Goal: Task Accomplishment & Management: Use online tool/utility

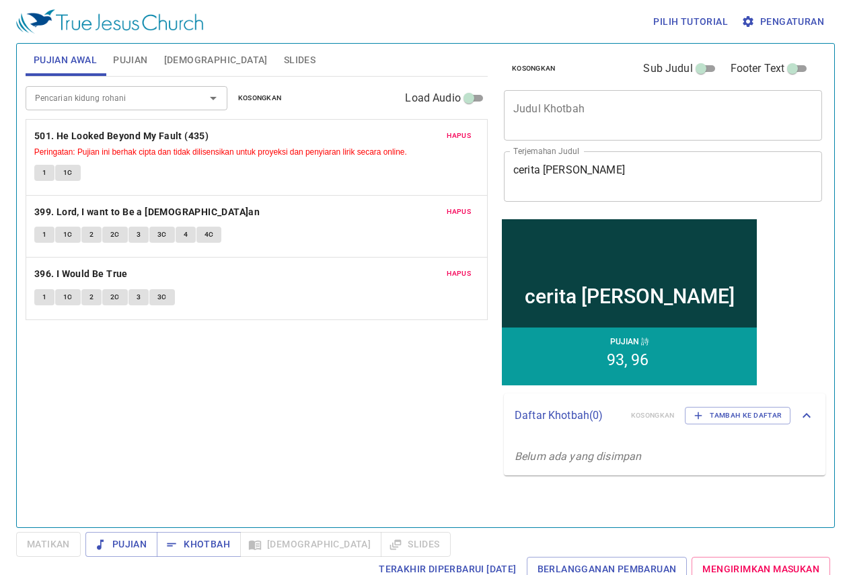
click at [131, 57] on span "Pujian" at bounding box center [130, 60] width 34 height 17
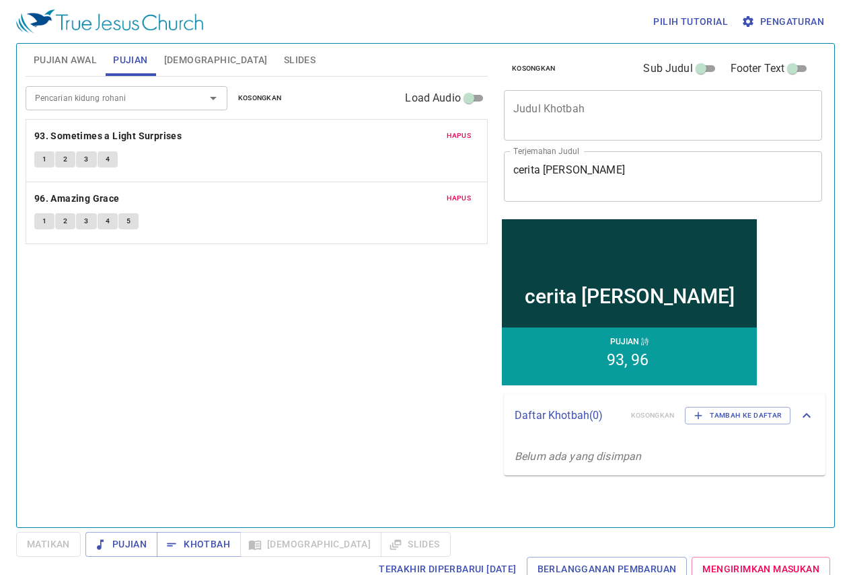
click at [266, 92] on span "Kosongkan" at bounding box center [260, 98] width 44 height 12
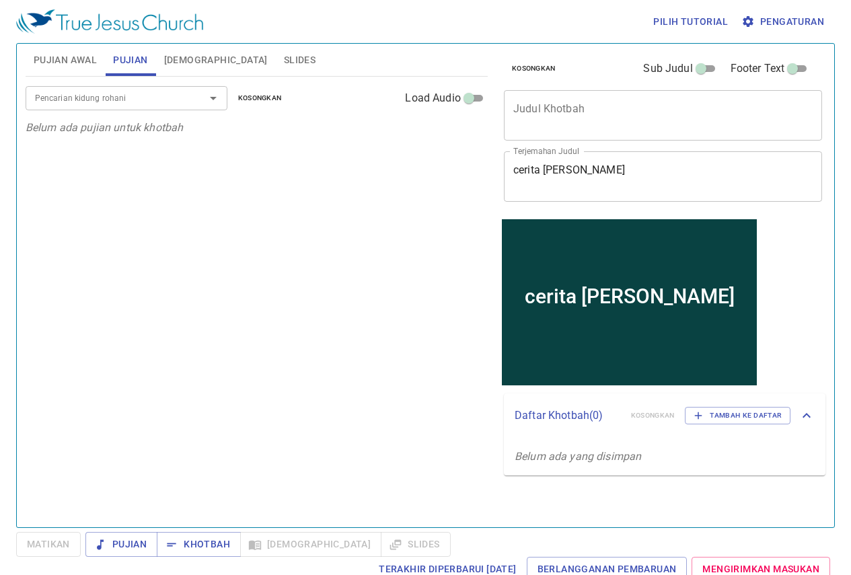
click at [188, 100] on div at bounding box center [203, 98] width 35 height 19
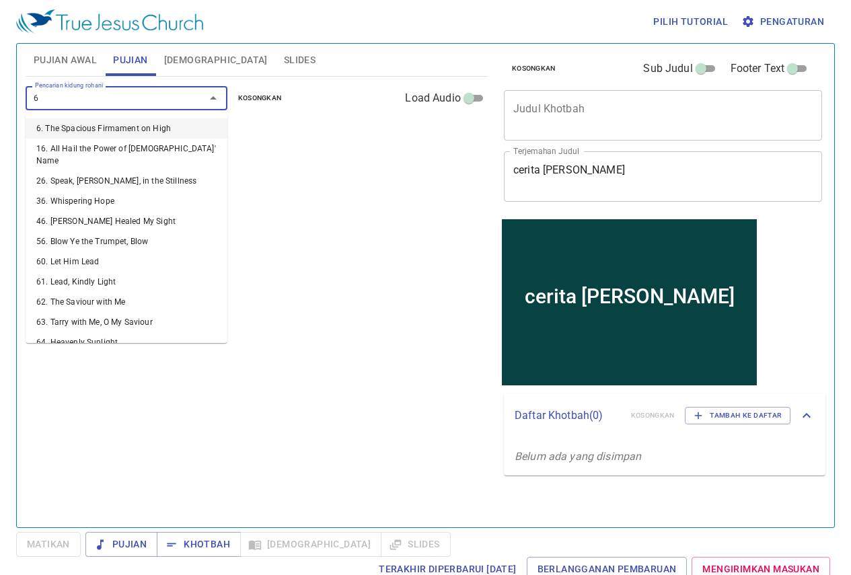
type input "62"
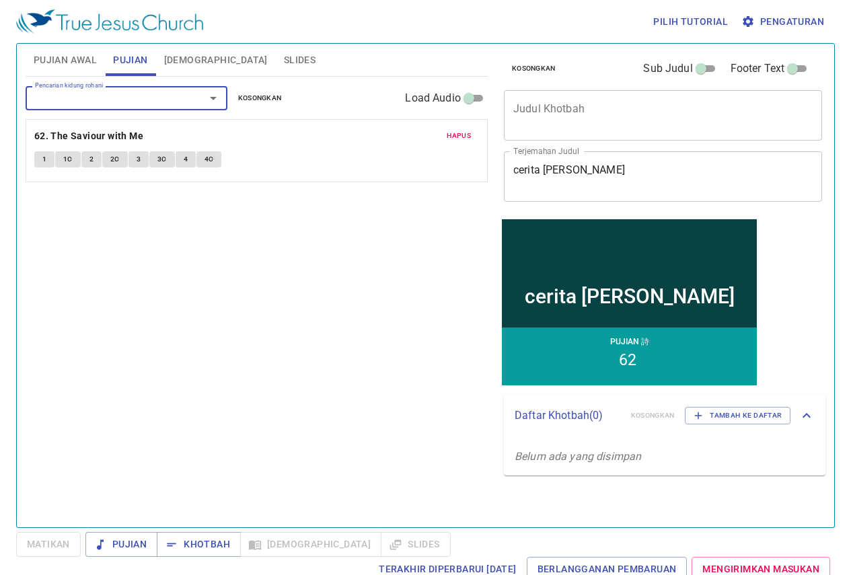
click at [188, 100] on div at bounding box center [203, 98] width 35 height 19
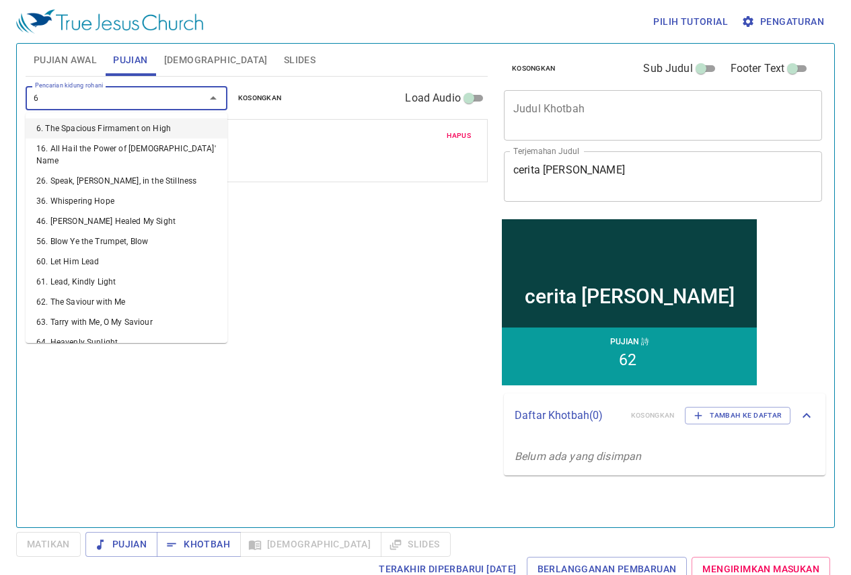
type input "63"
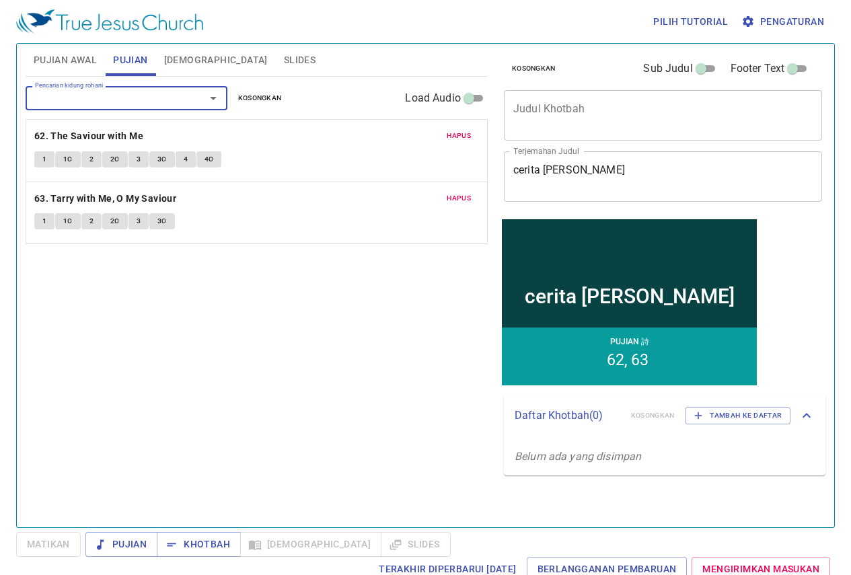
click at [67, 58] on span "Pujian Awal" at bounding box center [65, 60] width 63 height 17
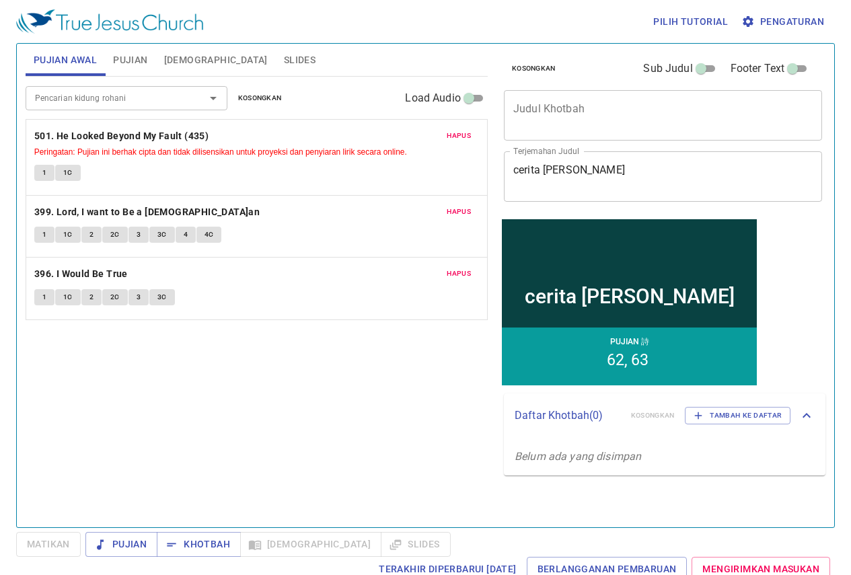
click at [129, 52] on span "Pujian" at bounding box center [130, 60] width 34 height 17
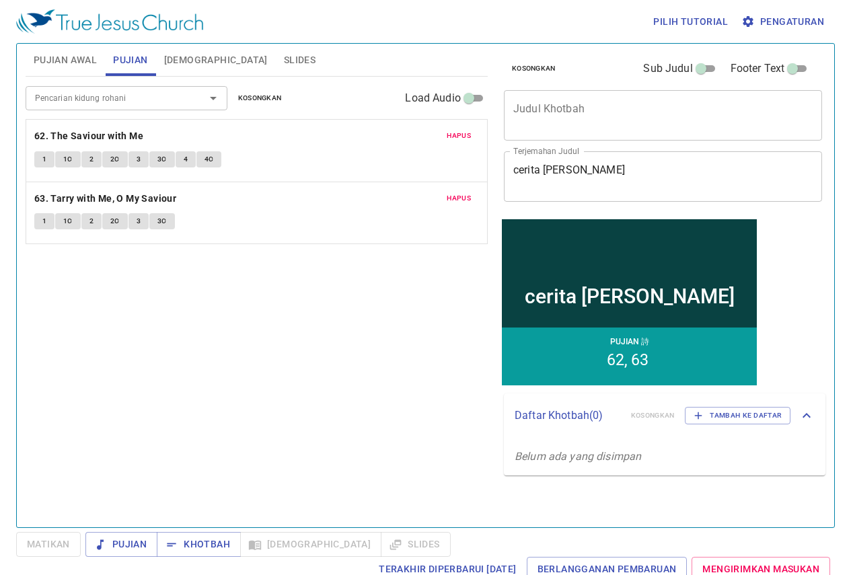
click at [284, 63] on span "Slides" at bounding box center [300, 60] width 32 height 17
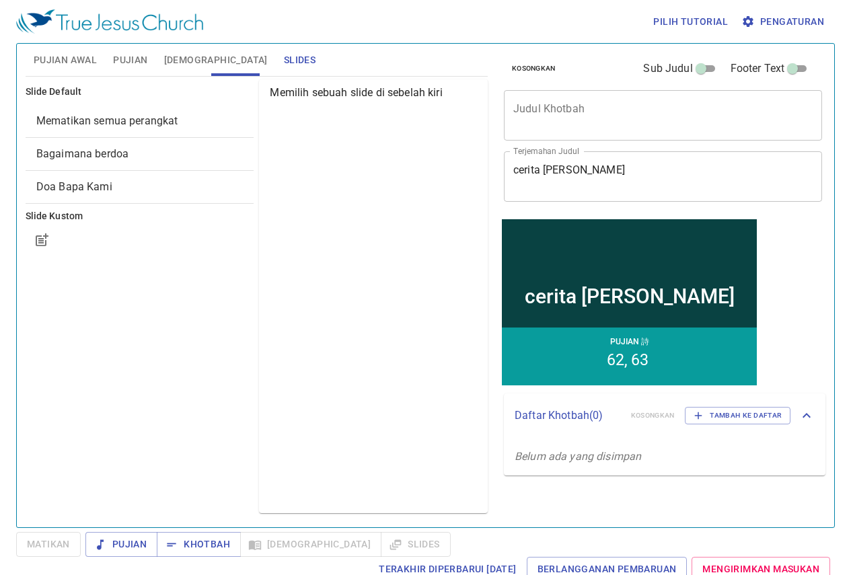
click at [126, 74] on button "Pujian" at bounding box center [130, 60] width 50 height 32
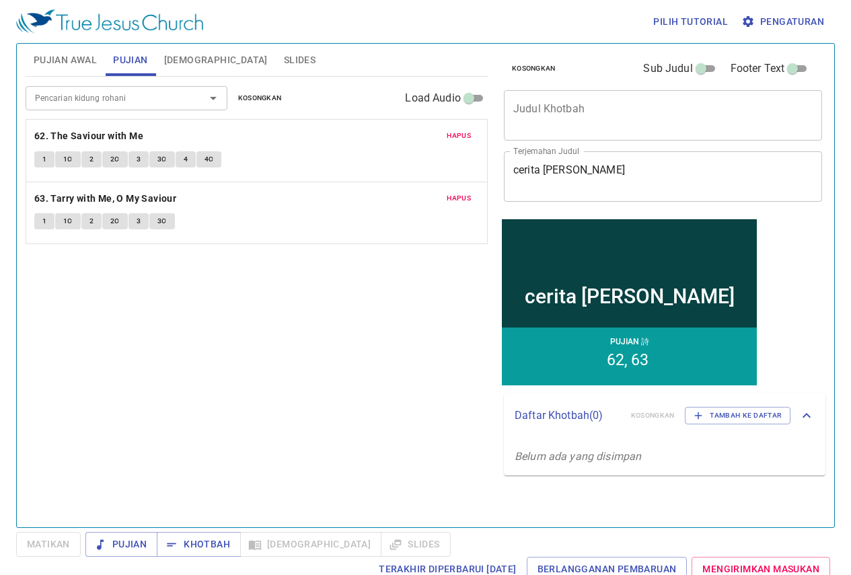
click at [704, 102] on textarea "Judul Khotbah" at bounding box center [662, 115] width 299 height 26
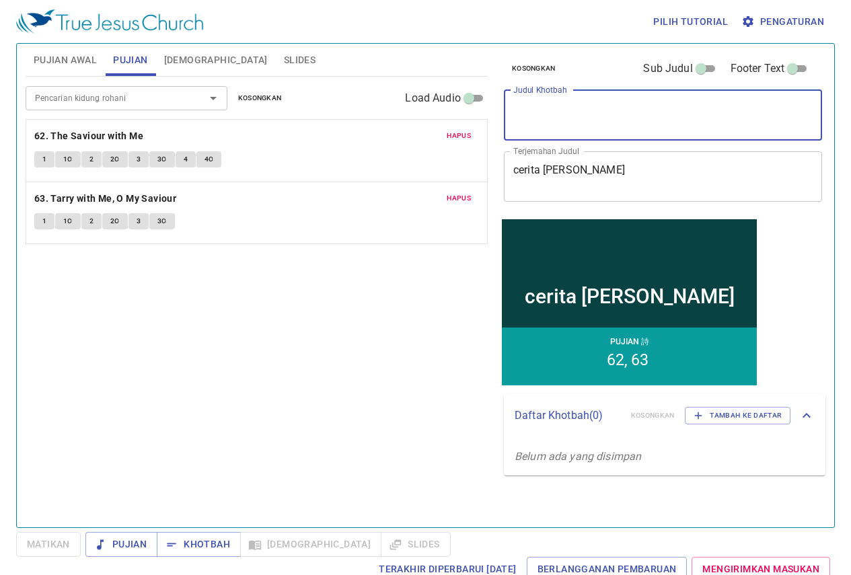
click at [606, 207] on div "Kosongkan Sub Judul Footer Text Judul Khotbah x Judul Khotbah Terjemahan Judul …" at bounding box center [661, 130] width 327 height 172
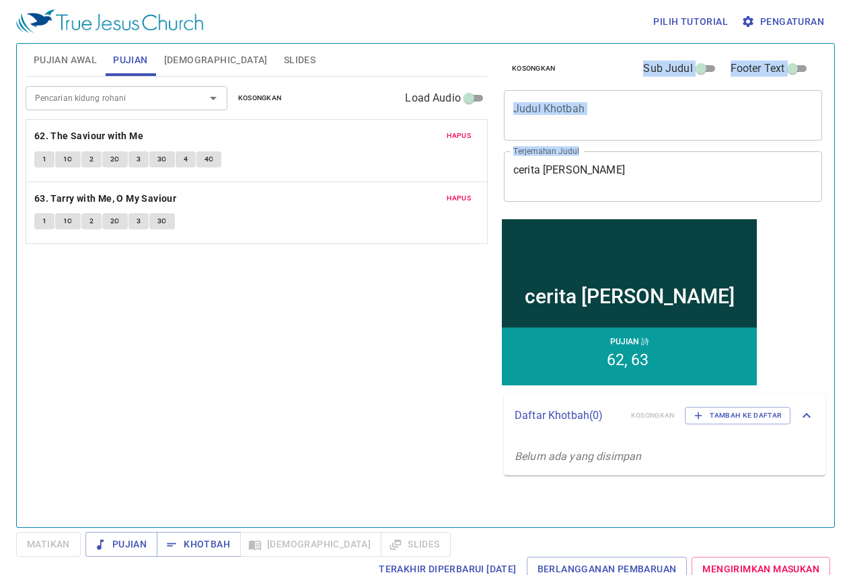
drag, startPoint x: 606, startPoint y: 193, endPoint x: 461, endPoint y: 179, distance: 145.2
click at [461, 179] on div "Pujian Awal Pujian Alkitab Slides Pencarian kidung rohani Pencarian kidung roha…" at bounding box center [425, 279] width 810 height 483
click at [808, 13] on span "Pengaturan" at bounding box center [784, 21] width 80 height 17
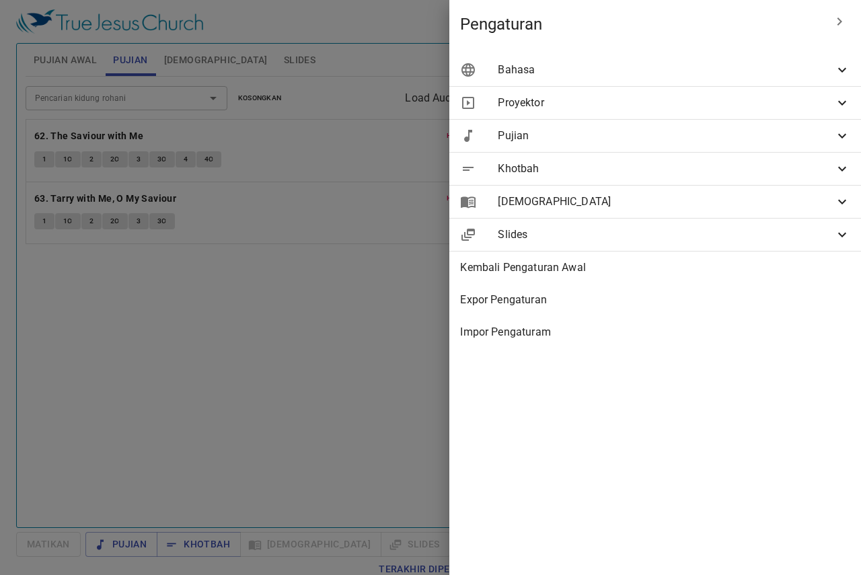
click at [806, 81] on div "Bahasa" at bounding box center [654, 70] width 411 height 32
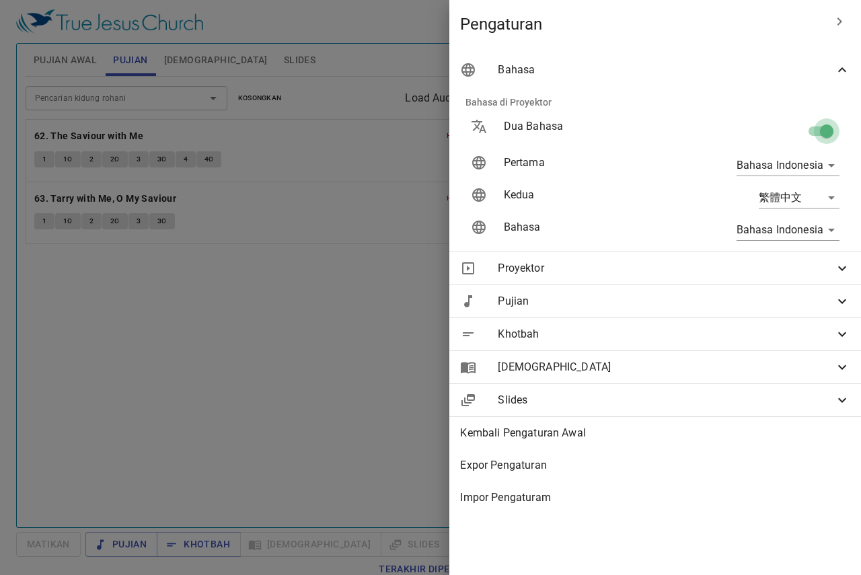
click at [809, 140] on input "checkbox" at bounding box center [826, 134] width 77 height 26
checkbox input "false"
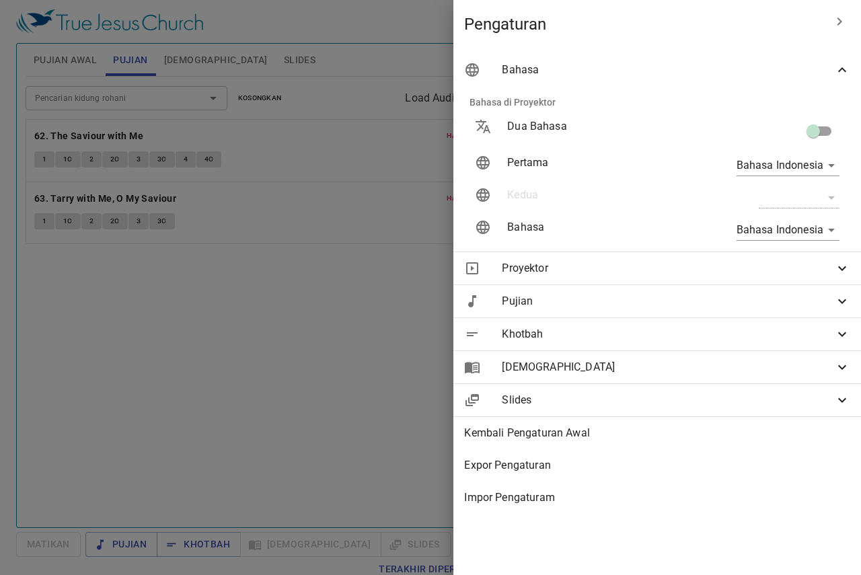
click at [311, 173] on div at bounding box center [430, 287] width 861 height 575
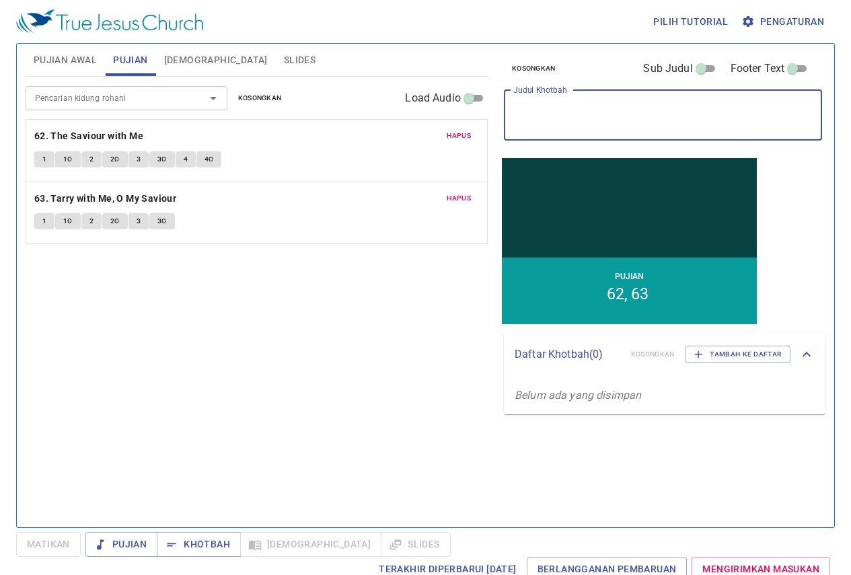
click at [648, 114] on textarea "Judul Khotbah" at bounding box center [662, 115] width 299 height 26
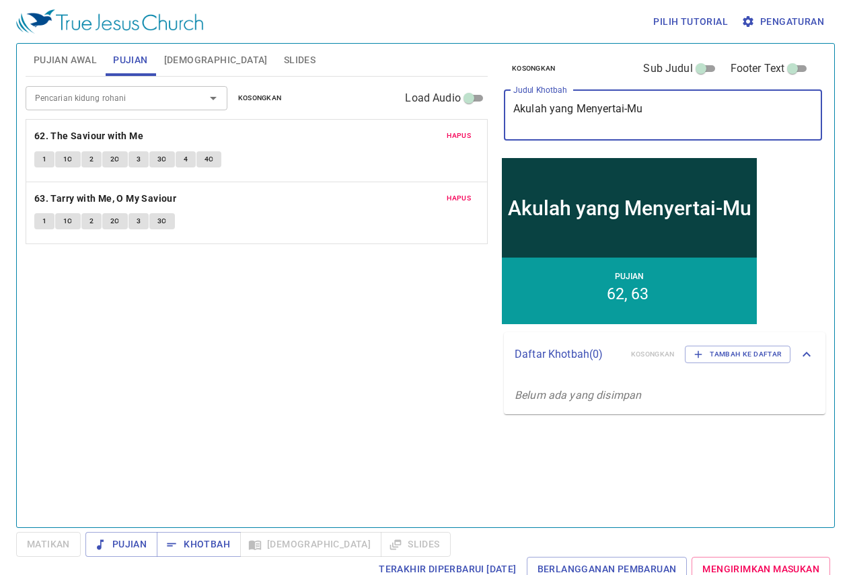
type textarea "Akulah yang Menyertai-Mu"
click at [442, 358] on div "Pencarian kidung rohani Pencarian kidung rohani Kosongkan Load Audio Hapus 62. …" at bounding box center [257, 296] width 462 height 439
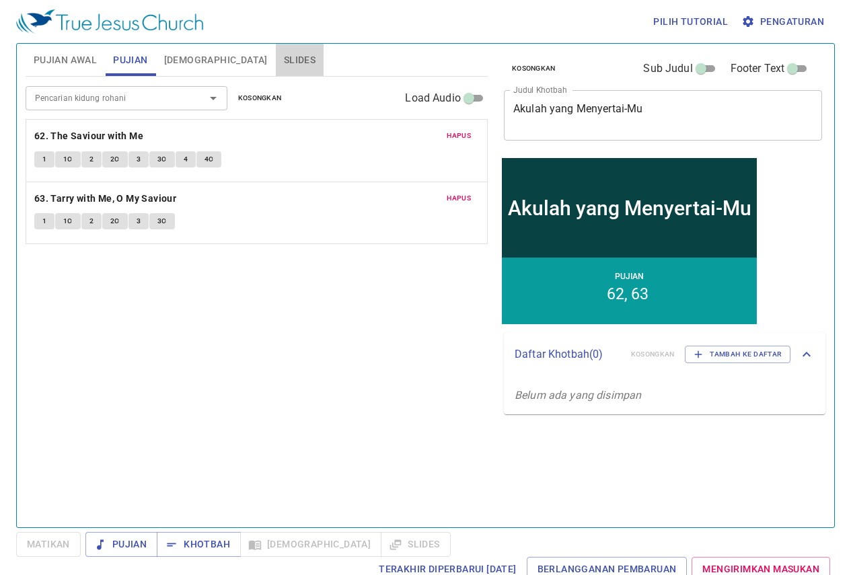
click at [284, 55] on span "Slides" at bounding box center [300, 60] width 32 height 17
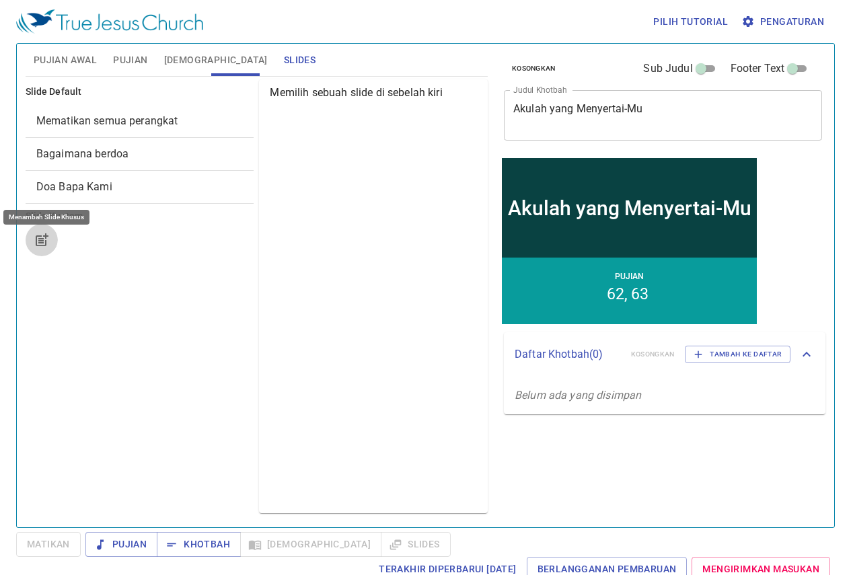
click at [43, 235] on icon "button" at bounding box center [42, 240] width 16 height 16
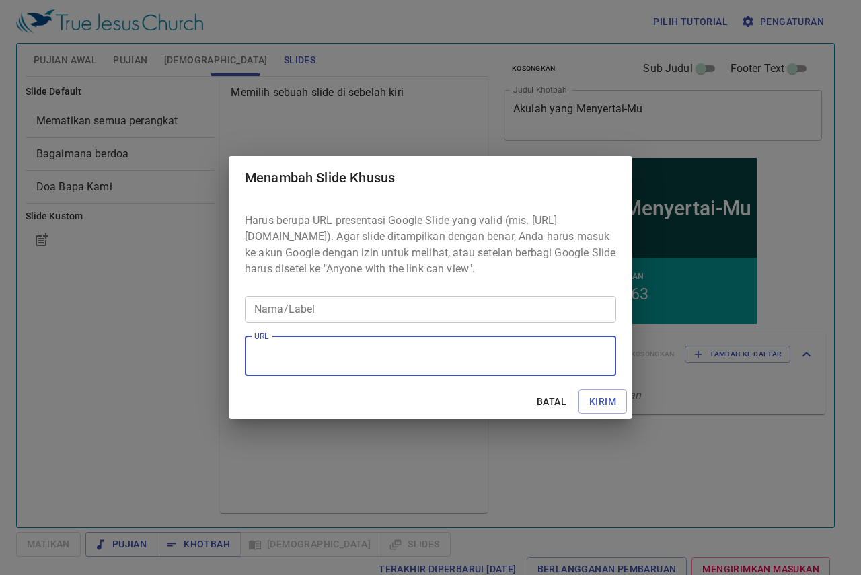
click at [306, 359] on textarea "URL" at bounding box center [430, 356] width 352 height 26
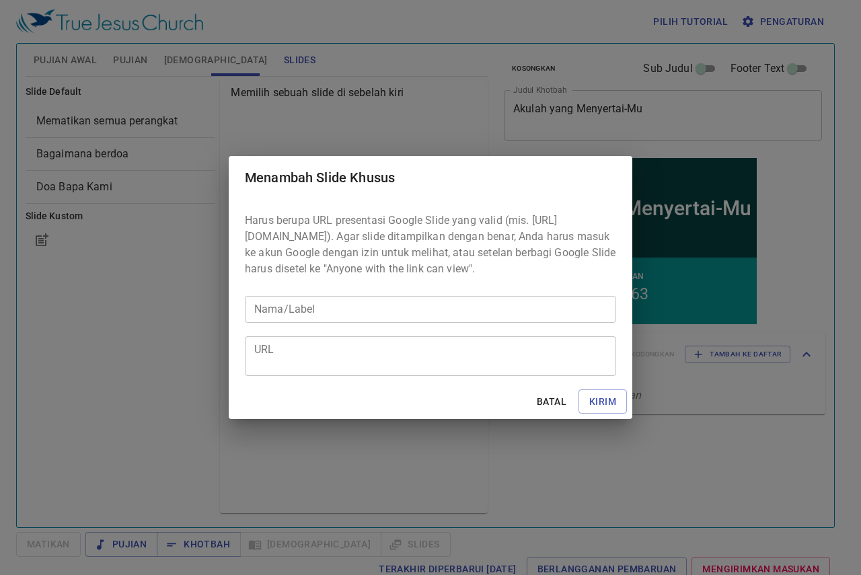
click at [334, 66] on div "Menambah Slide Khusus Harus berupa URL presentasi Google Slide yang valid (mis.…" at bounding box center [430, 287] width 861 height 575
click at [360, 350] on div "URL" at bounding box center [430, 356] width 371 height 40
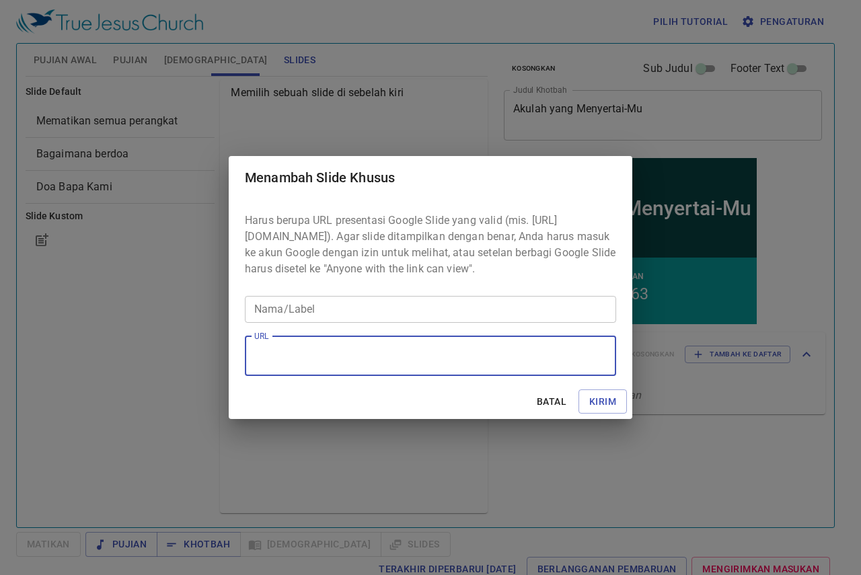
paste textarea "https://docs.google.com/presentation/d/1J8EMYHyTcj1rbHZiUChywQ1E6HYMLyx91VP75By…"
type textarea "https://docs.google.com/presentation/d/1J8EMYHyTcj1rbHZiUChywQ1E6HYMLyx91VP75By…"
click at [364, 321] on input "Nama/Label" at bounding box center [430, 309] width 371 height 27
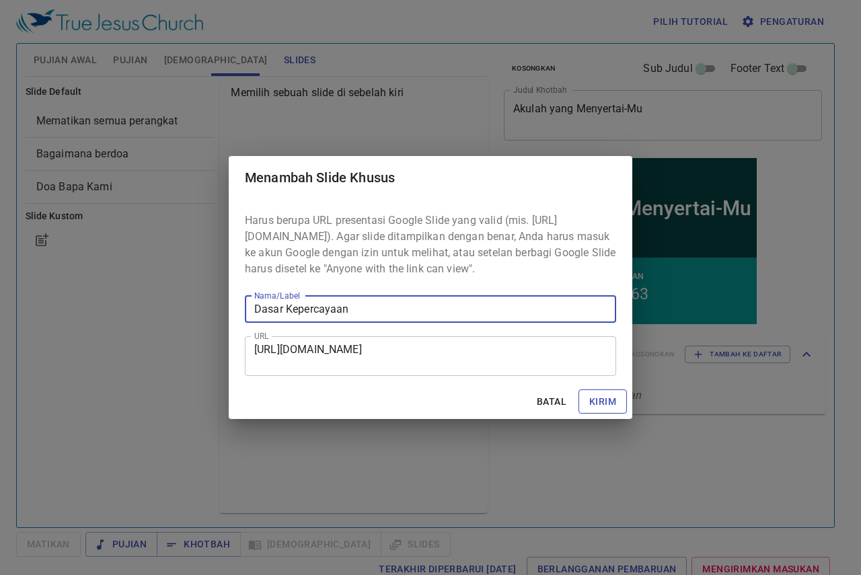
type input "Dasar Kepercayaan"
click at [609, 410] on span "Kirim" at bounding box center [602, 401] width 27 height 17
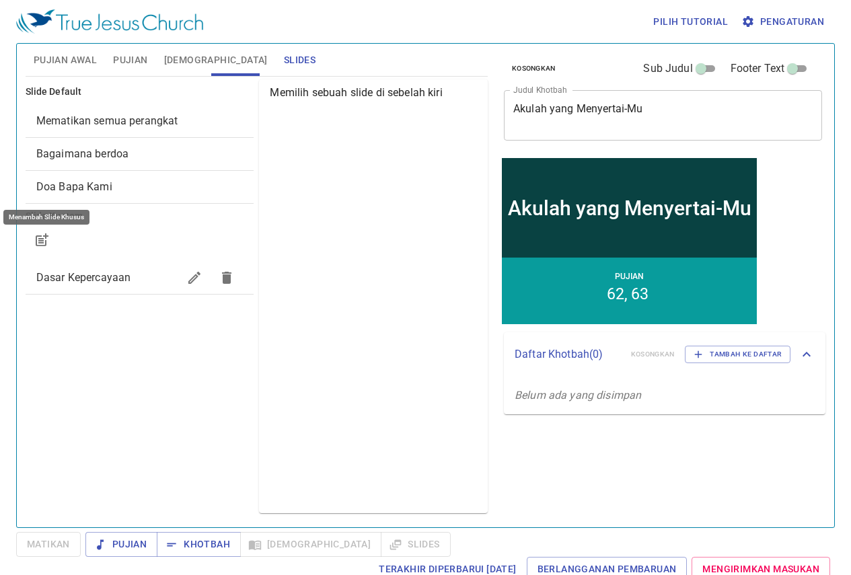
click at [44, 249] on button "button" at bounding box center [42, 240] width 32 height 32
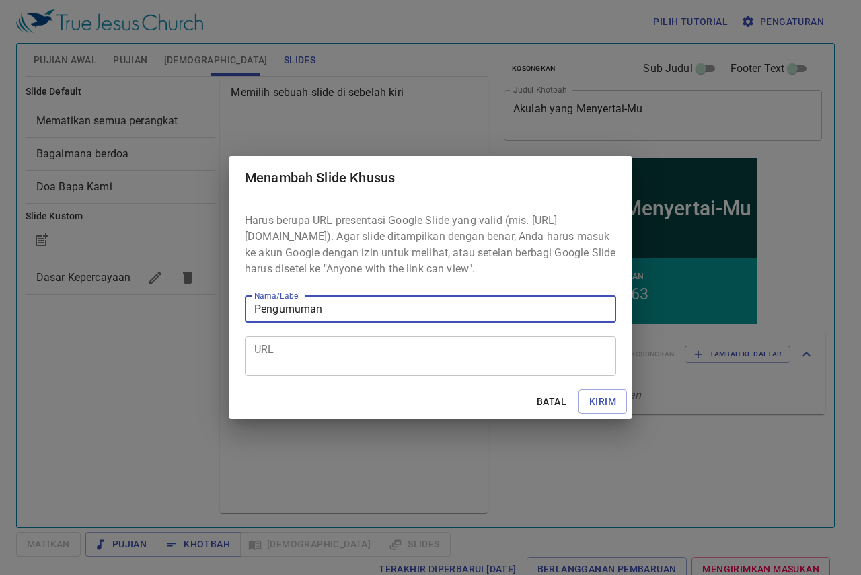
type input "Pengumuman"
click at [293, 364] on textarea "URL" at bounding box center [430, 356] width 352 height 26
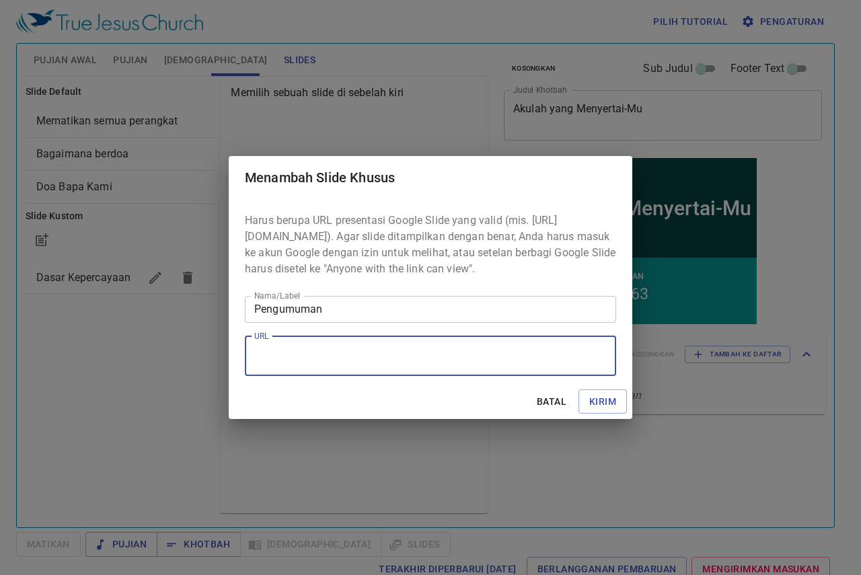
paste textarea "https://docs.google.com/presentation/d/1H4P6g3EI6qFpdfEJZHeq14SeJkyQZ-XcQmAj7WB…"
type textarea "https://docs.google.com/presentation/d/1H4P6g3EI6qFpdfEJZHeq14SeJkyQZ-XcQmAj7WB…"
click at [609, 410] on span "Kirim" at bounding box center [602, 401] width 27 height 17
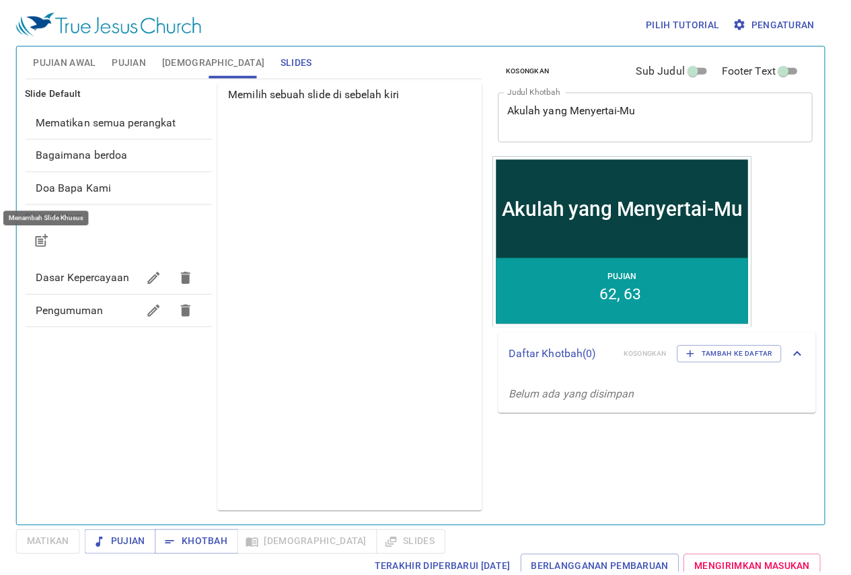
scroll to position [0, 0]
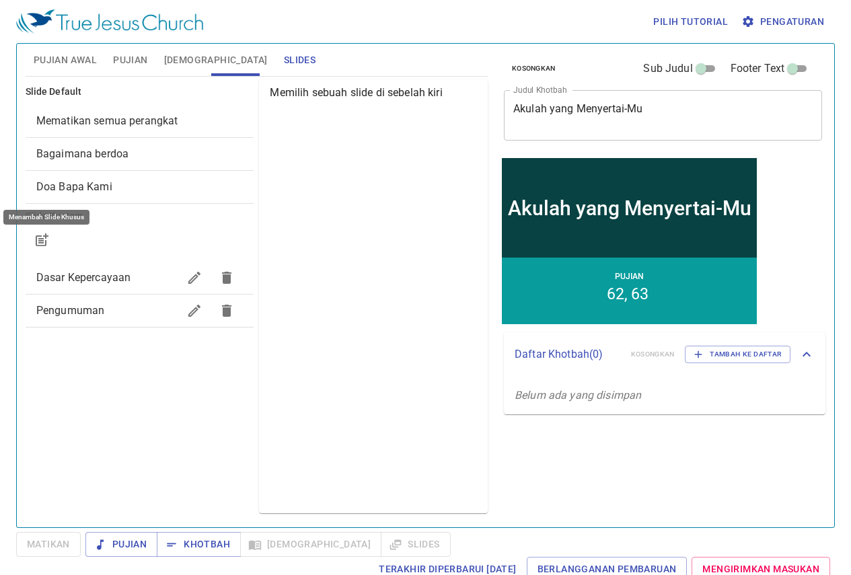
click at [120, 283] on span "Dasar Kepercayaan" at bounding box center [83, 277] width 95 height 13
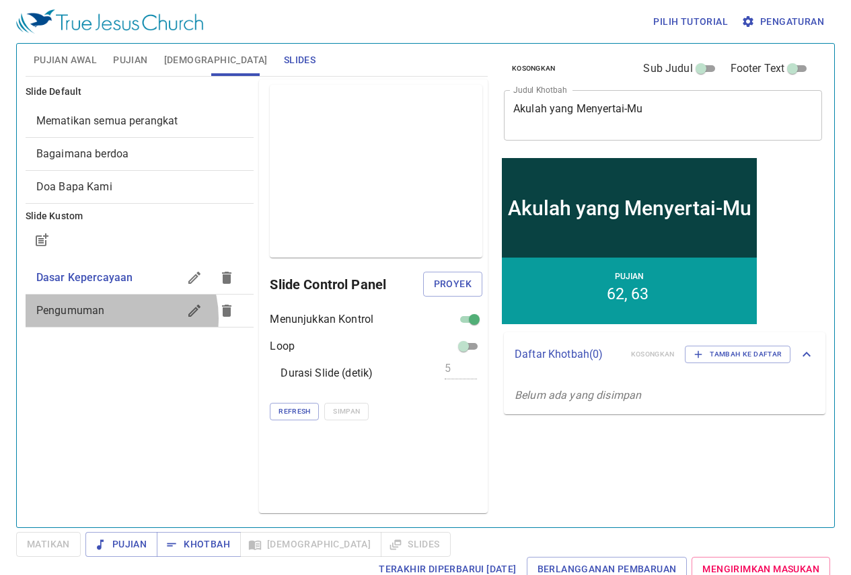
click at [108, 318] on span "Pengumuman" at bounding box center [107, 311] width 143 height 16
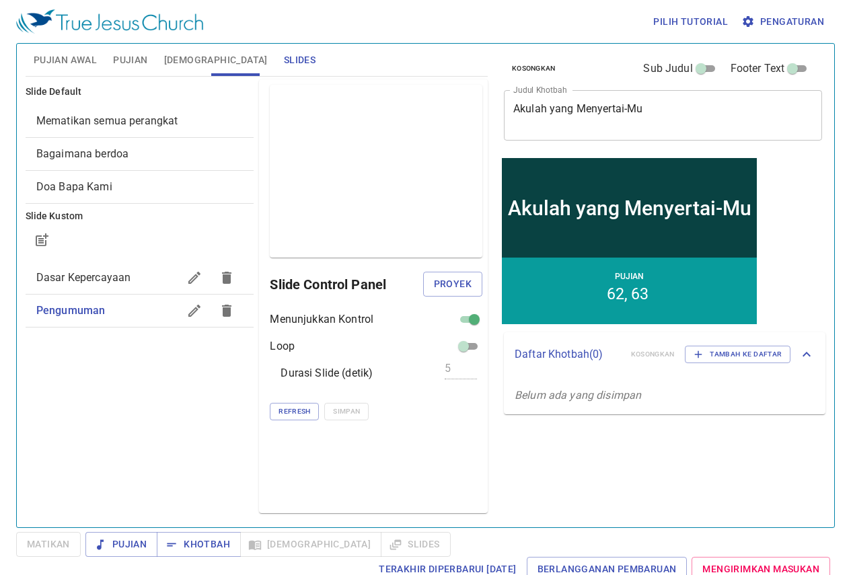
click at [313, 407] on div "Refresh Simpan" at bounding box center [376, 411] width 212 height 17
click at [71, 57] on span "Pujian Awal" at bounding box center [65, 60] width 63 height 17
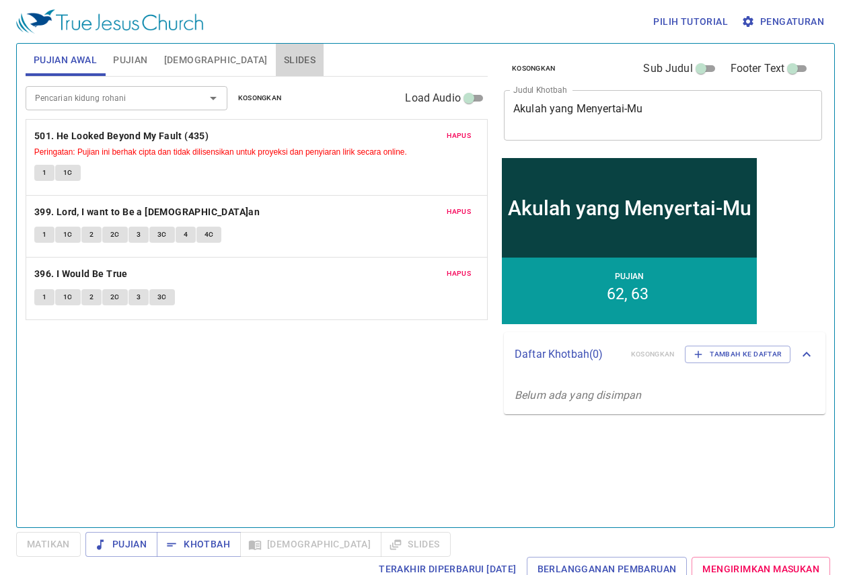
click at [284, 53] on span "Slides" at bounding box center [300, 60] width 32 height 17
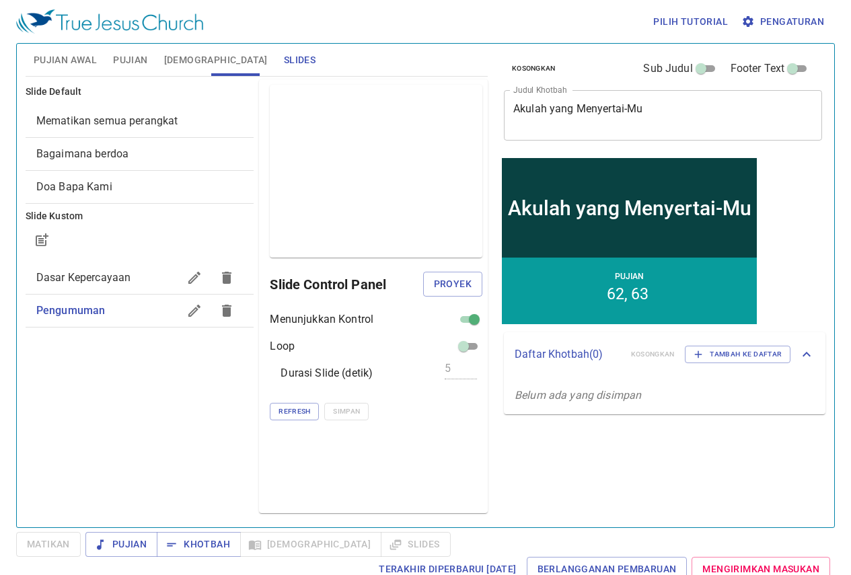
click at [108, 278] on span "Dasar Kepercayaan" at bounding box center [83, 277] width 95 height 13
click at [453, 280] on span "Proyek" at bounding box center [453, 284] width 38 height 17
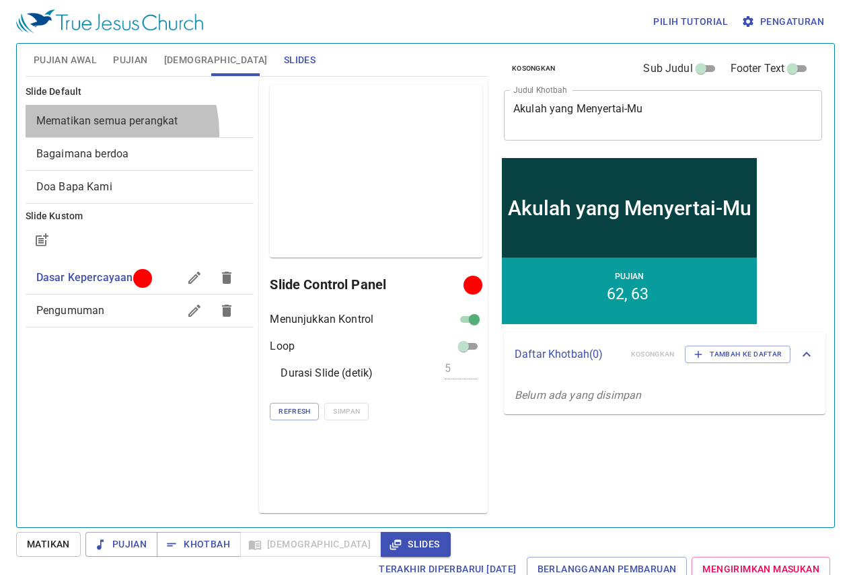
click at [98, 132] on div "Mematikan semua perangkat" at bounding box center [140, 121] width 229 height 32
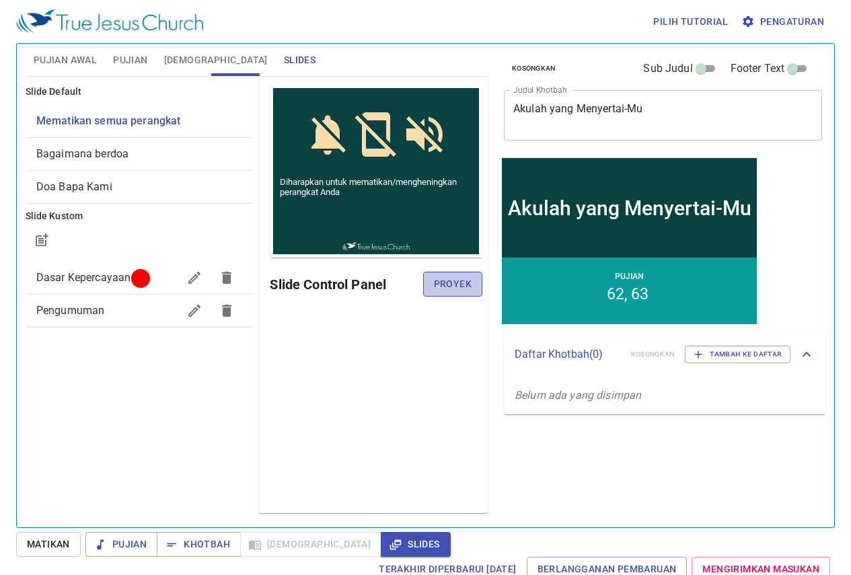
click at [462, 282] on span "Proyek" at bounding box center [453, 284] width 38 height 17
click at [92, 301] on div "Pengumuman" at bounding box center [140, 311] width 229 height 32
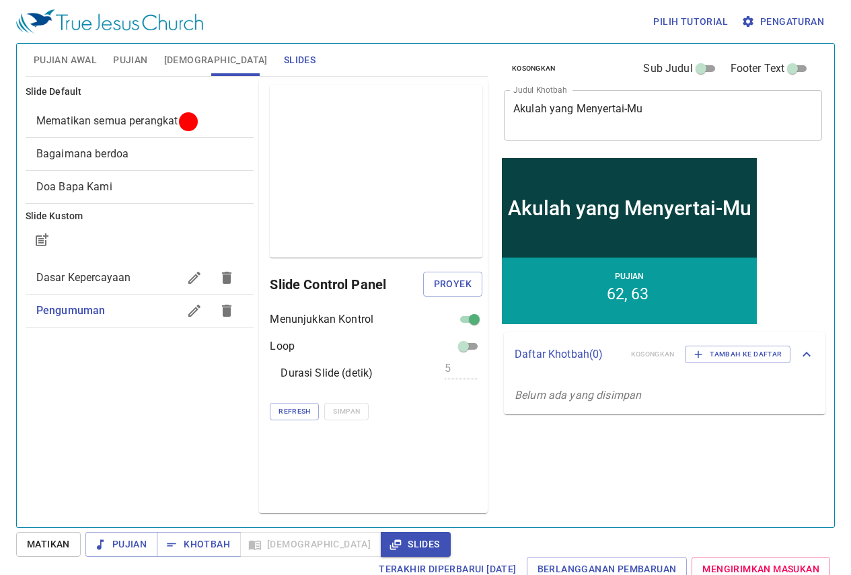
click at [114, 280] on span "Dasar Kepercayaan" at bounding box center [83, 277] width 95 height 13
click at [441, 284] on span "Proyek" at bounding box center [453, 284] width 38 height 17
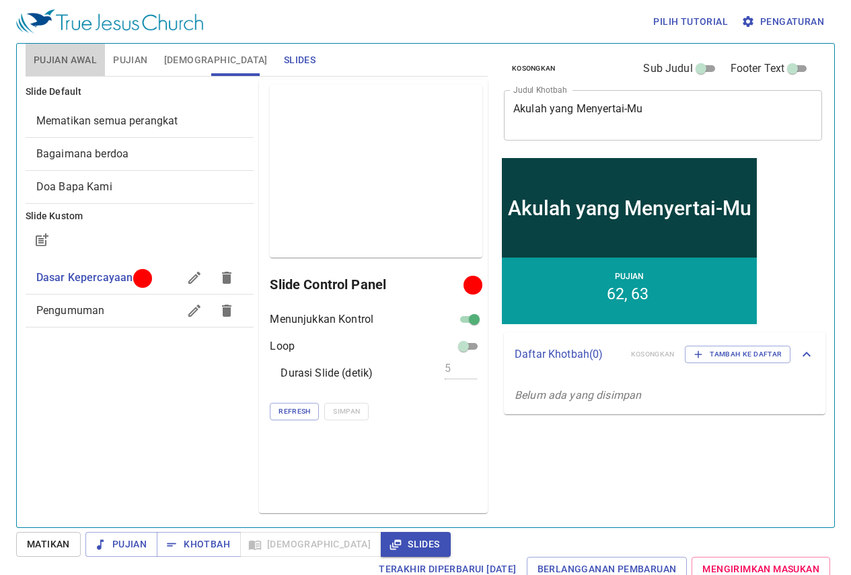
click at [54, 48] on button "Pujian Awal" at bounding box center [65, 60] width 79 height 32
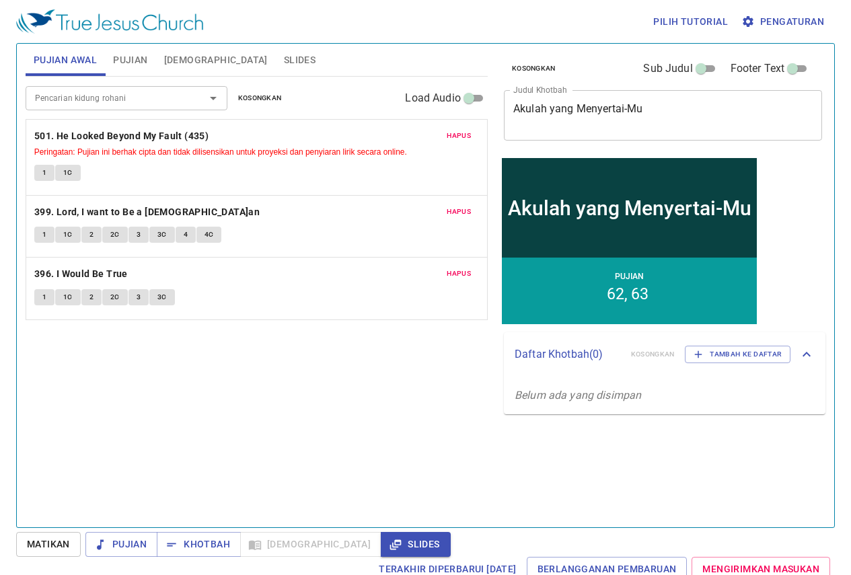
click at [122, 75] on button "Pujian" at bounding box center [130, 60] width 50 height 32
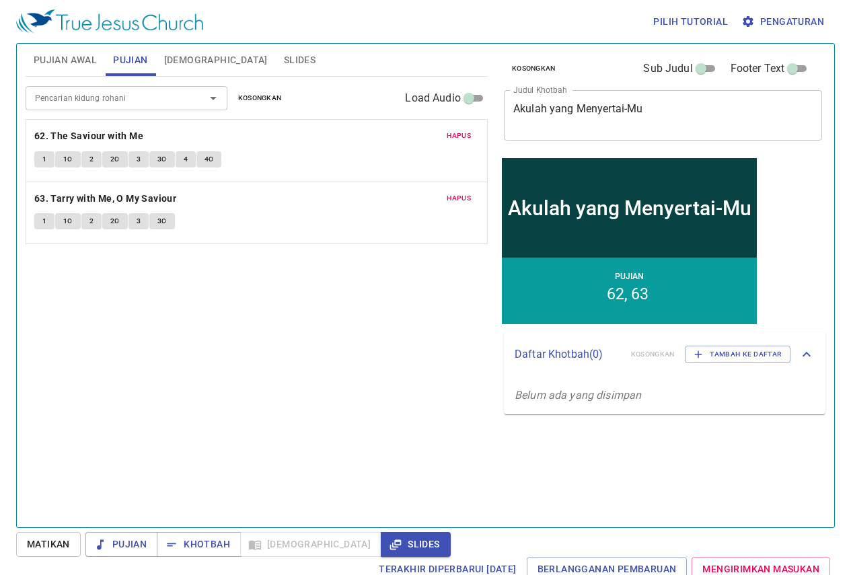
click at [87, 61] on span "Pujian Awal" at bounding box center [65, 60] width 63 height 17
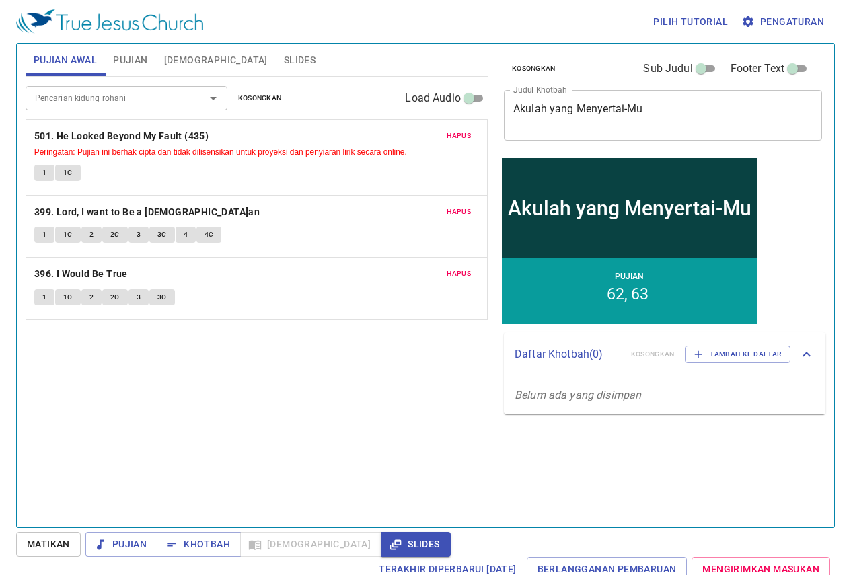
click at [284, 60] on span "Slides" at bounding box center [300, 60] width 32 height 17
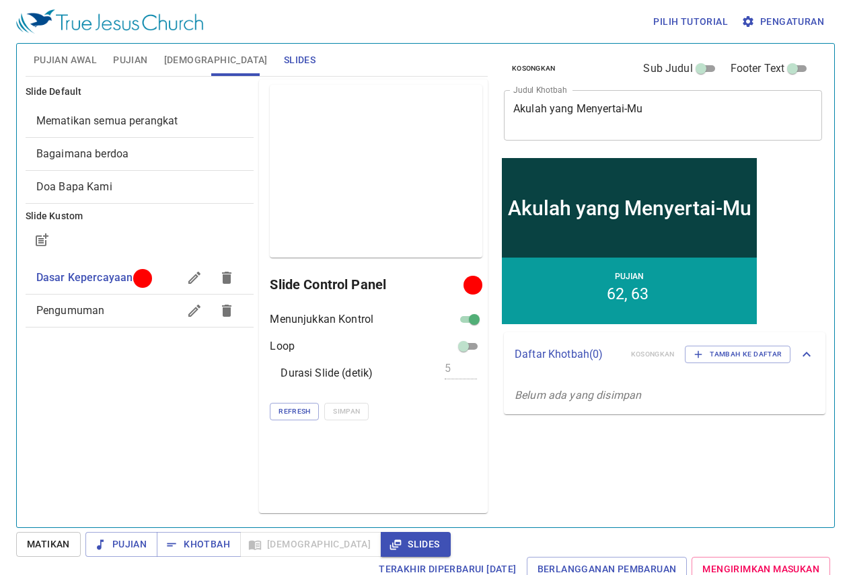
click at [157, 151] on span "Bagaimana berdoa" at bounding box center [139, 154] width 207 height 16
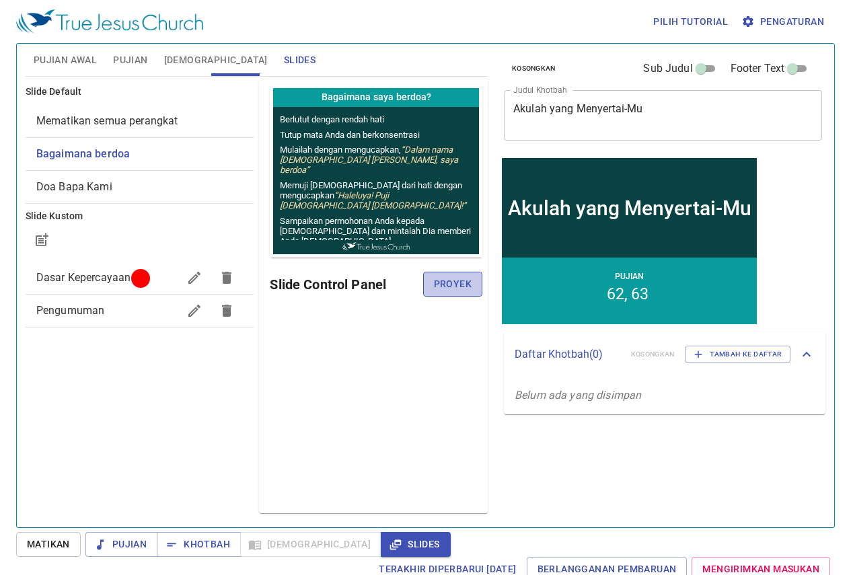
click at [463, 290] on span "Proyek" at bounding box center [453, 284] width 38 height 17
click at [83, 55] on span "Pujian Awal" at bounding box center [65, 60] width 63 height 17
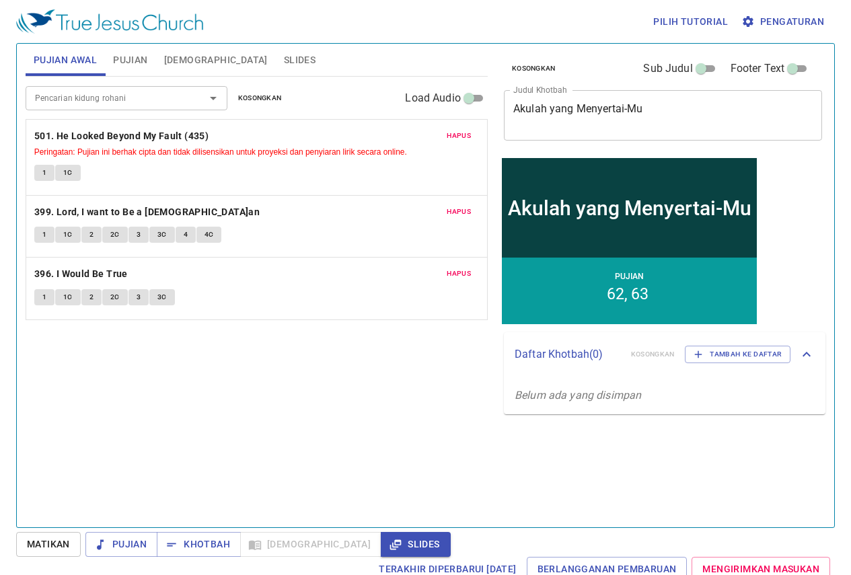
click at [301, 204] on p "399. Lord, I want to Be a [DEMOGRAPHIC_DATA]an" at bounding box center [256, 212] width 444 height 17
click at [122, 545] on span "Pujian" at bounding box center [121, 544] width 50 height 17
click at [188, 406] on div "Pencarian kidung rohani Pencarian kidung rohani Kosongkan Load Audio Hapus 501.…" at bounding box center [257, 296] width 462 height 439
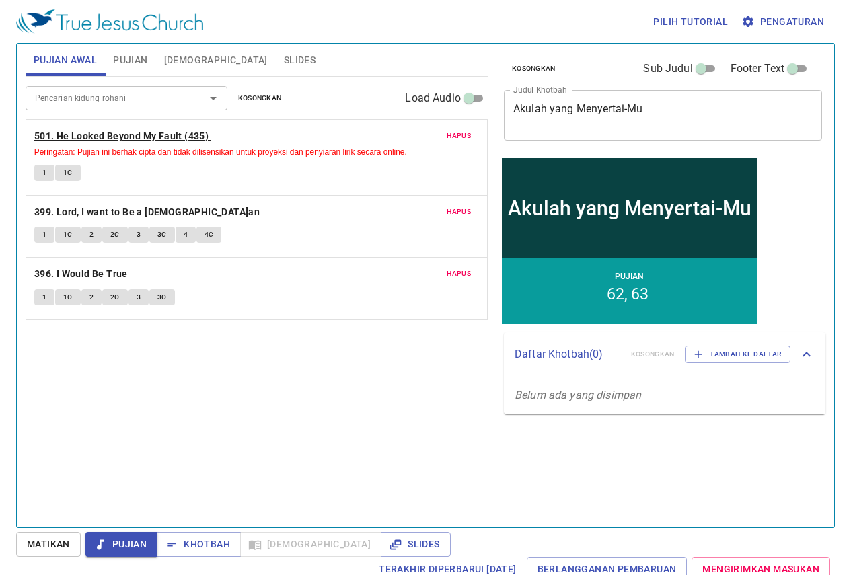
click at [63, 134] on b "501. He Looked Beyond My Fault (435)" at bounding box center [121, 136] width 174 height 17
click at [36, 169] on button "1" at bounding box center [44, 173] width 20 height 16
click at [68, 173] on span "1C" at bounding box center [67, 173] width 9 height 12
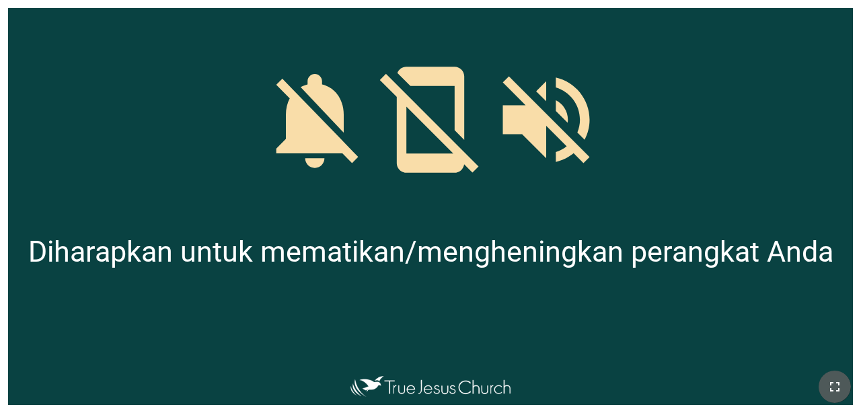
click at [537, 386] on button "button" at bounding box center [834, 386] width 32 height 32
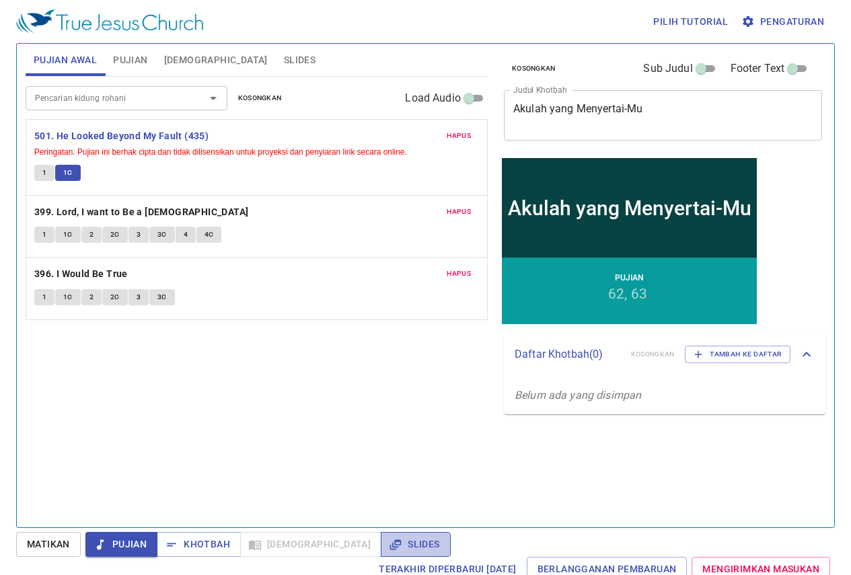
click at [391, 537] on span "Slides" at bounding box center [415, 544] width 48 height 17
click at [117, 545] on span "Pujian" at bounding box center [121, 544] width 50 height 17
click at [284, 52] on span "Slides" at bounding box center [300, 60] width 32 height 17
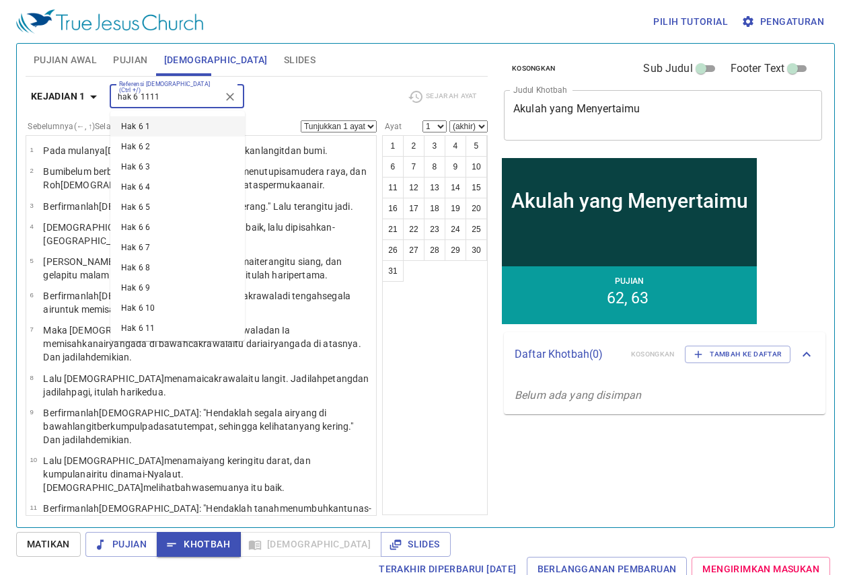
type input "hak 6 1111"
click at [267, 91] on div "Referensi Alkitab (Ctrl +/) hak 6 1111 Referensi Alkitab (Ctrl +/)" at bounding box center [253, 97] width 287 height 24
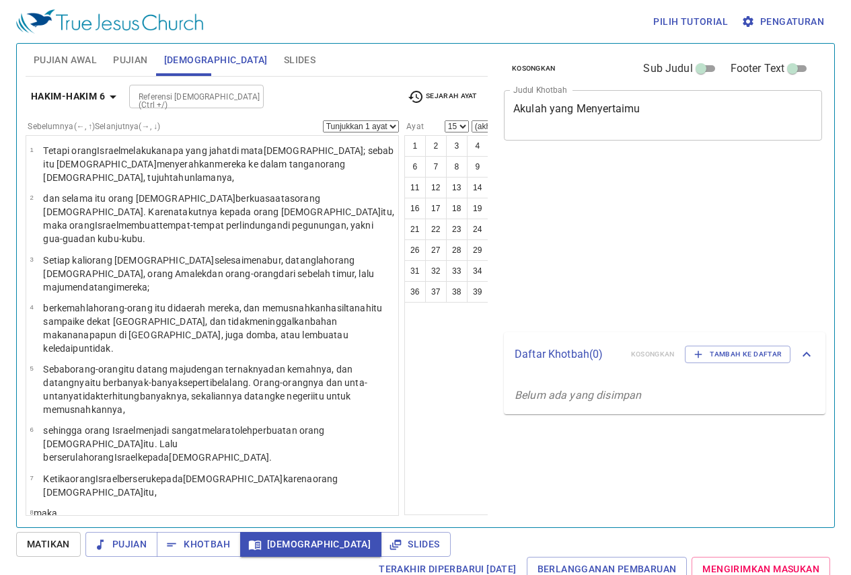
select select "15"
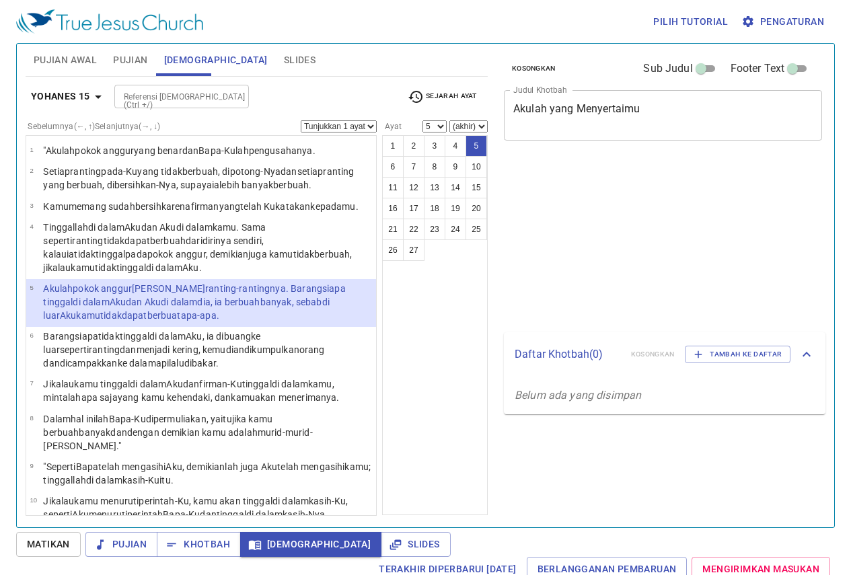
select select "5"
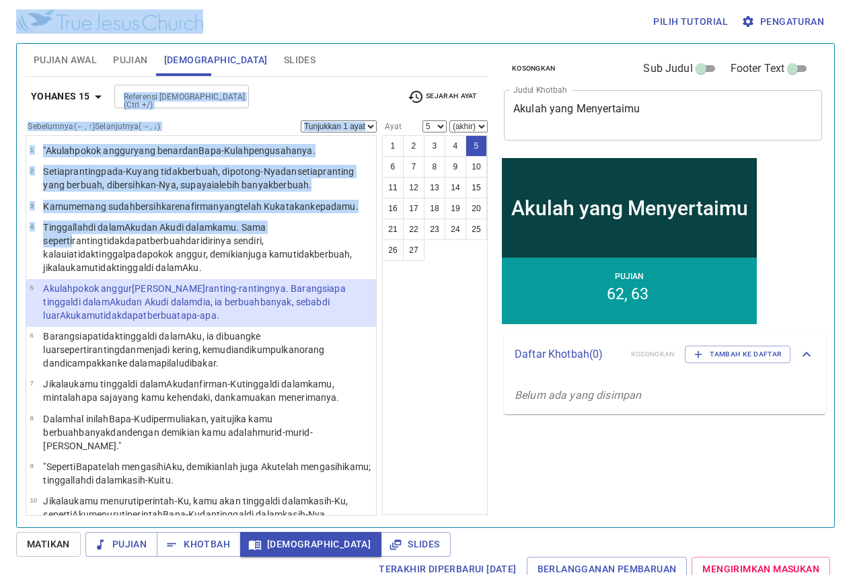
click at [362, 93] on div "Referensi Alkitab (Ctrl +/) Referensi Alkitab (Ctrl +/)" at bounding box center [255, 97] width 282 height 24
click at [208, 95] on input "Referensi [DEMOGRAPHIC_DATA] (Ctrl +/)" at bounding box center [170, 96] width 104 height 15
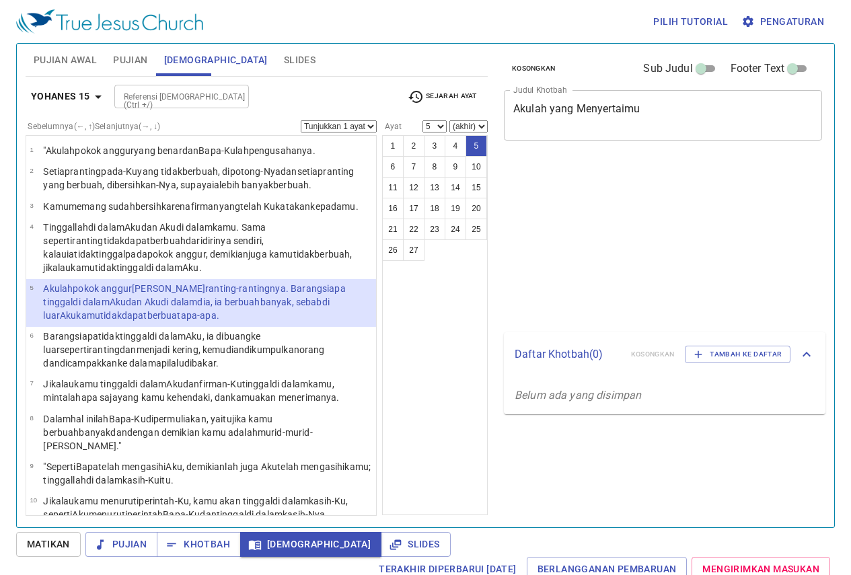
select select "5"
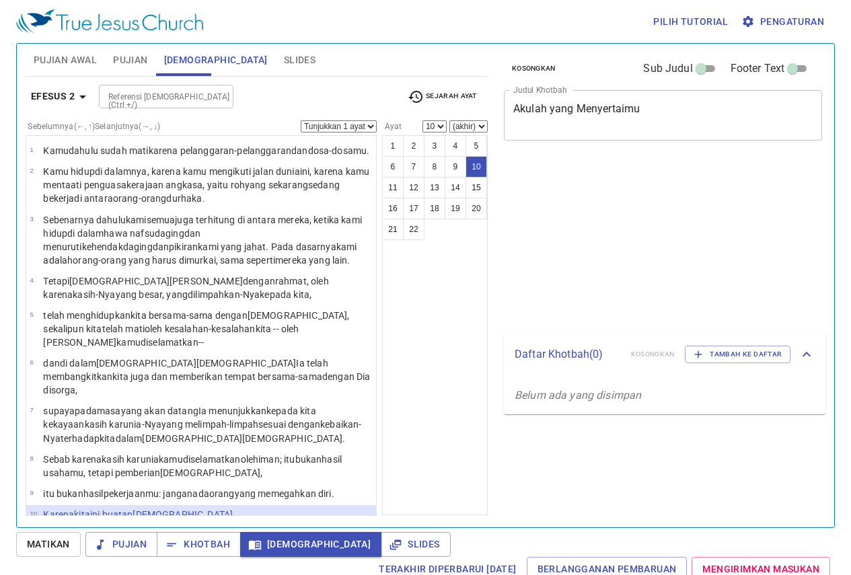
select select "10"
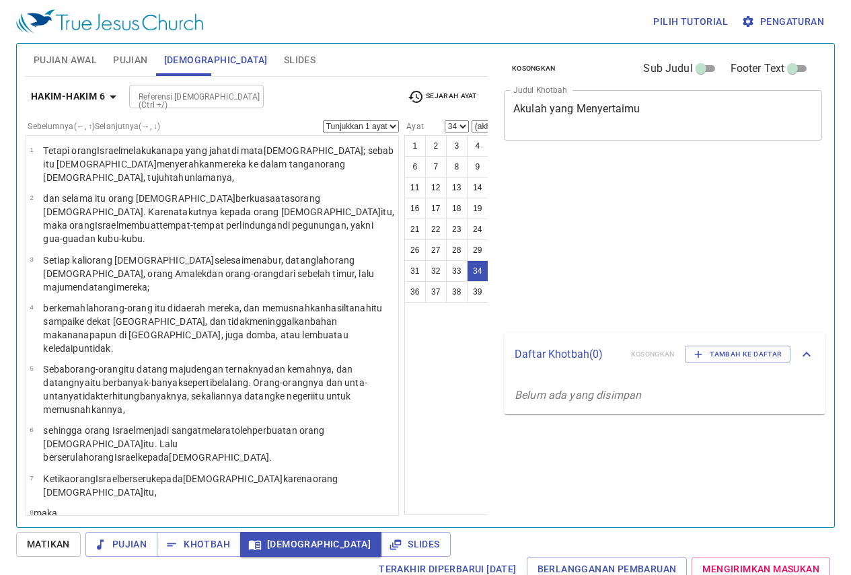
select select "34"
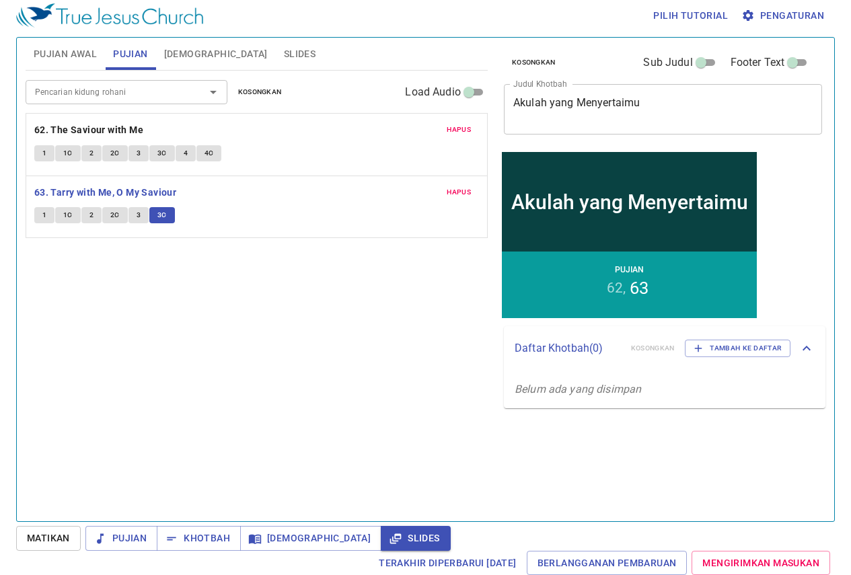
scroll to position [6, 0]
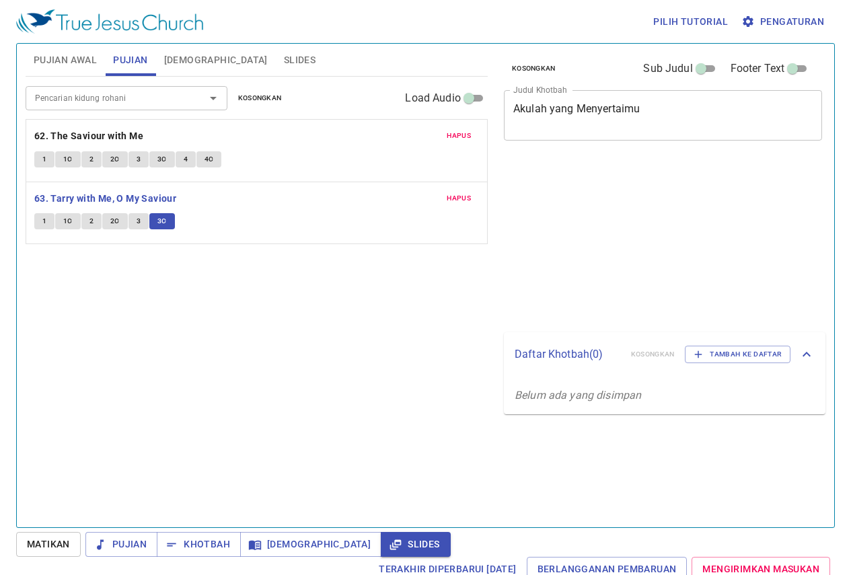
scroll to position [6, 0]
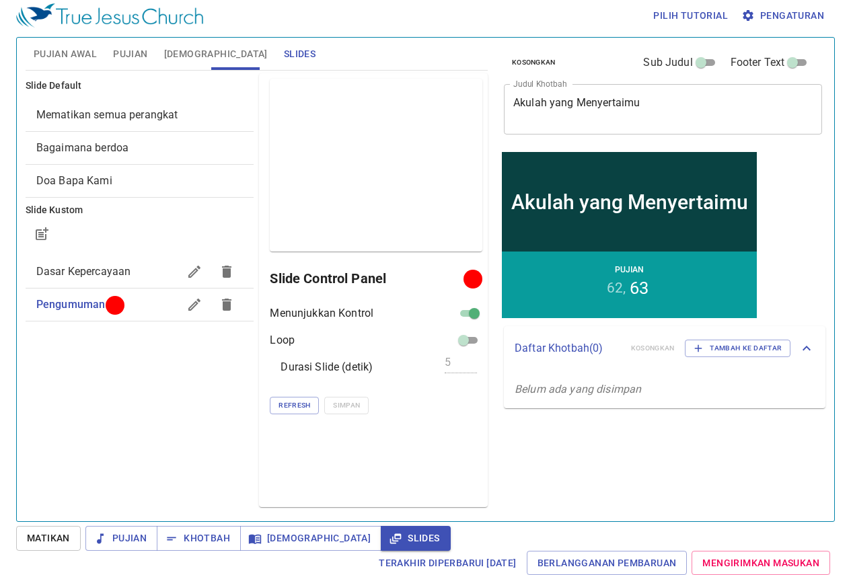
scroll to position [6, 0]
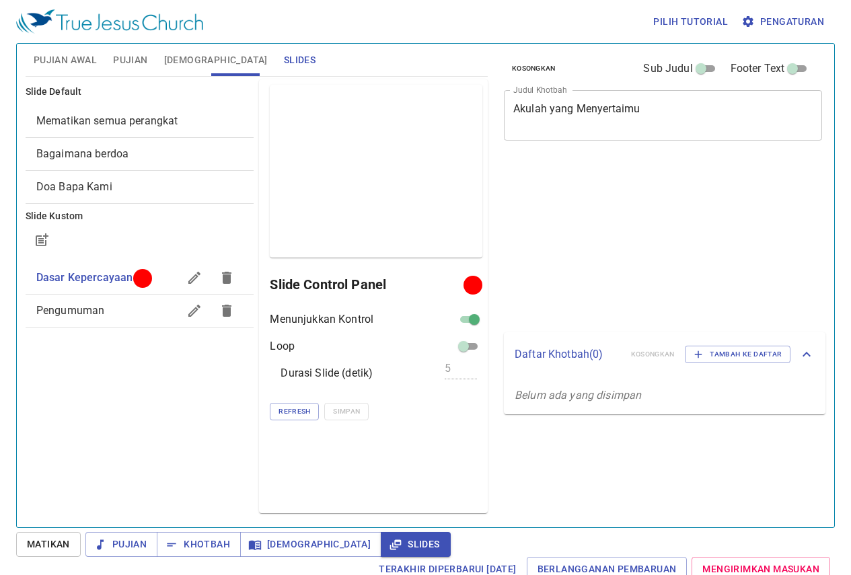
scroll to position [6, 0]
